Goal: Obtain resource: Obtain resource

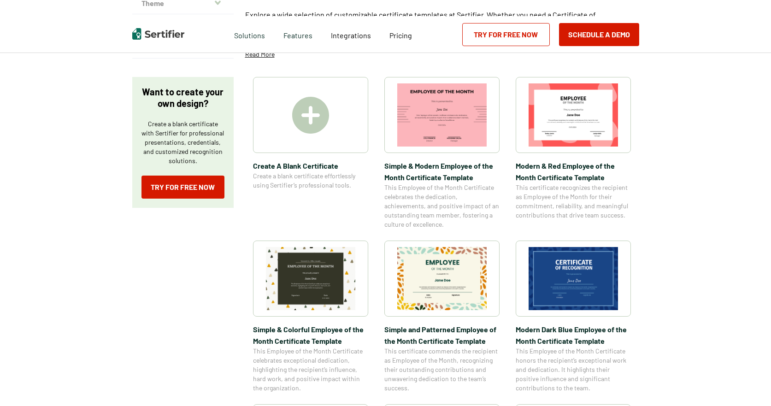
scroll to position [138, 0]
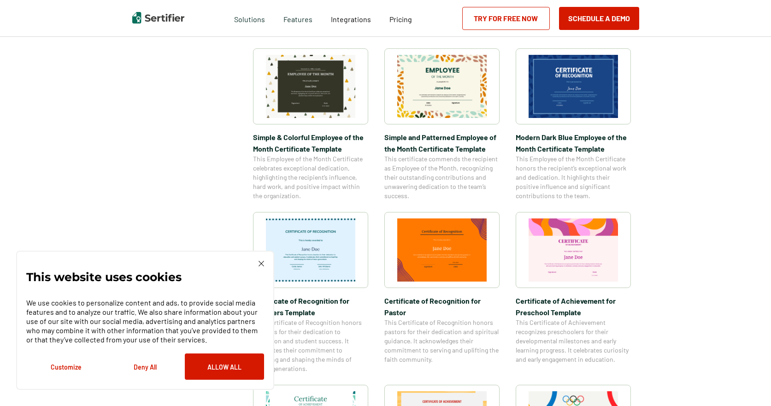
scroll to position [231, 0]
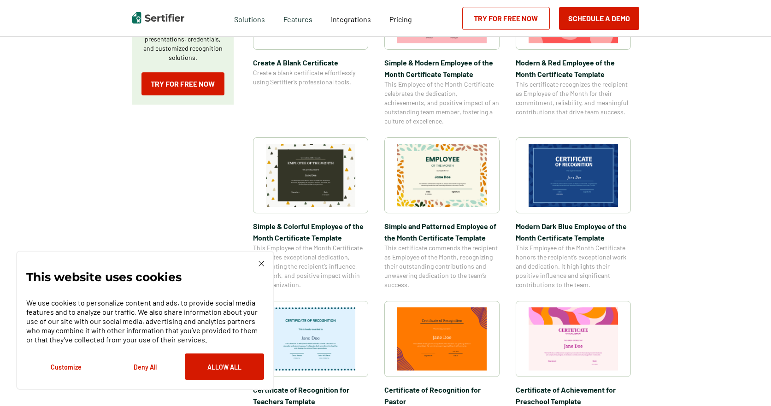
click at [579, 169] on img at bounding box center [573, 175] width 89 height 63
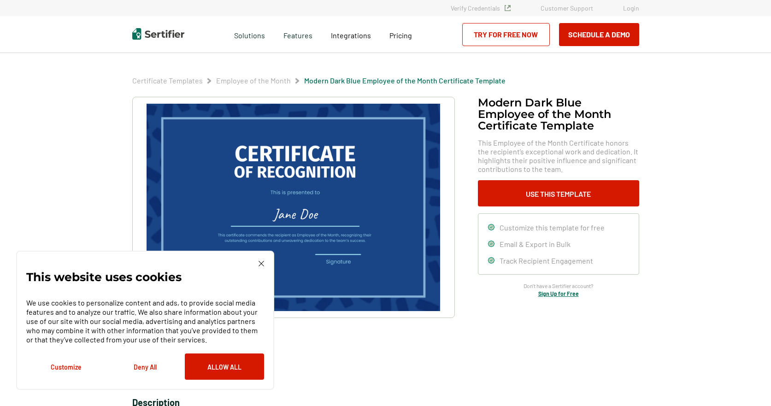
click at [339, 171] on img at bounding box center [293, 207] width 293 height 207
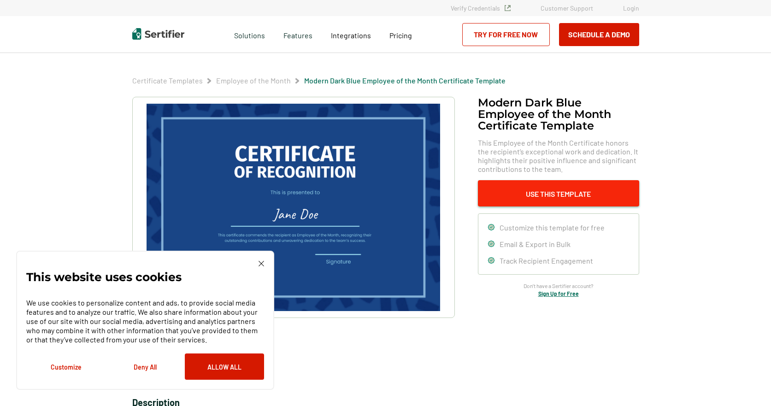
click at [524, 187] on button "Use This Template" at bounding box center [558, 193] width 161 height 26
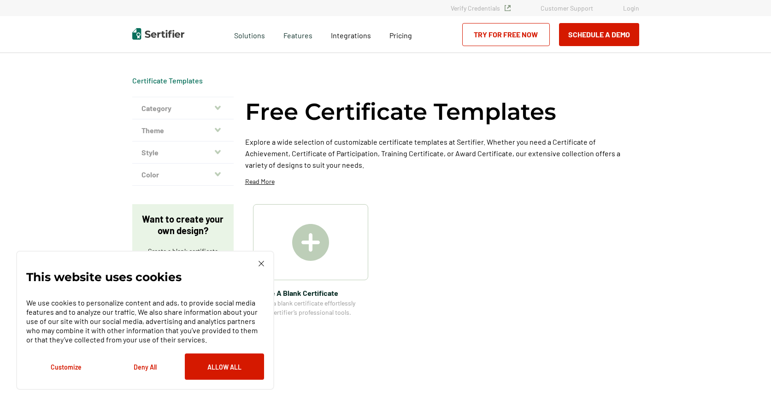
scroll to position [231, 0]
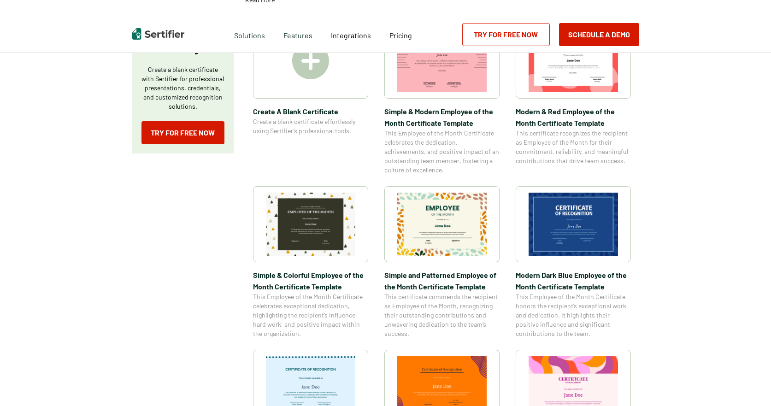
scroll to position [184, 0]
